Goal: Check status

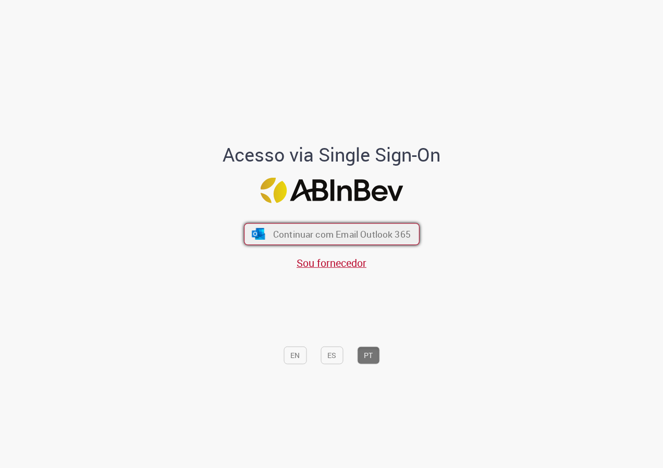
click at [357, 231] on span "Continuar com Email Outlook 365" at bounding box center [342, 234] width 138 height 12
